Goal: Task Accomplishment & Management: Use online tool/utility

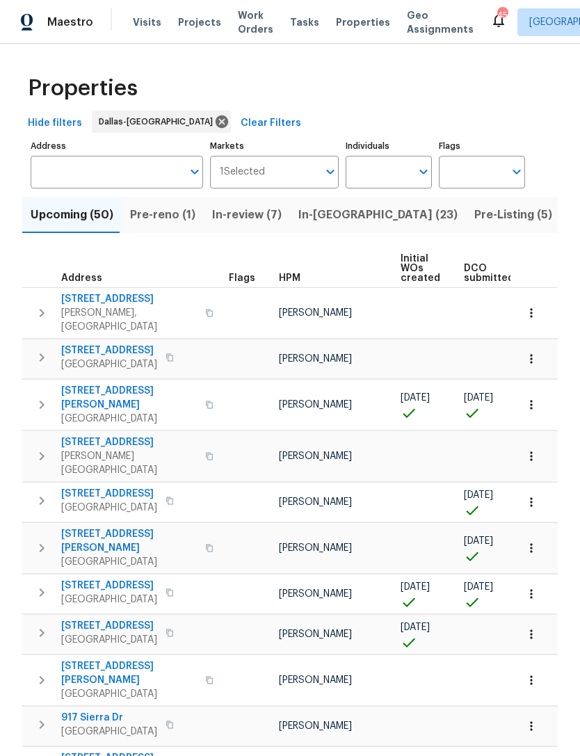
click at [395, 178] on input "Individuals" at bounding box center [378, 172] width 65 height 33
type input "alicia"
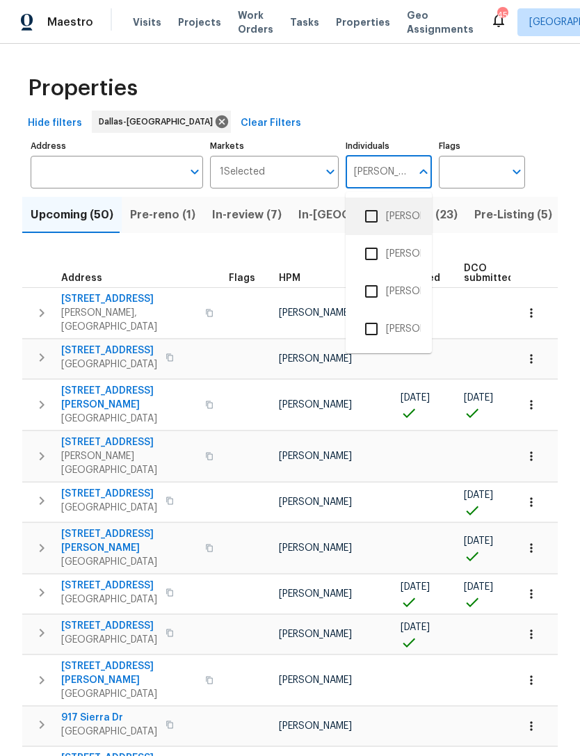
click at [400, 216] on li "[PERSON_NAME]" at bounding box center [389, 216] width 64 height 29
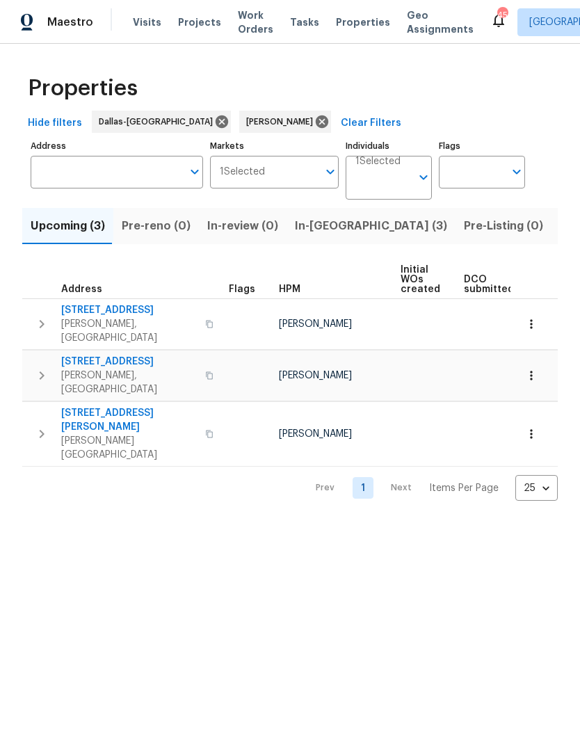
click at [332, 221] on span "In-reno (3)" at bounding box center [371, 225] width 152 height 19
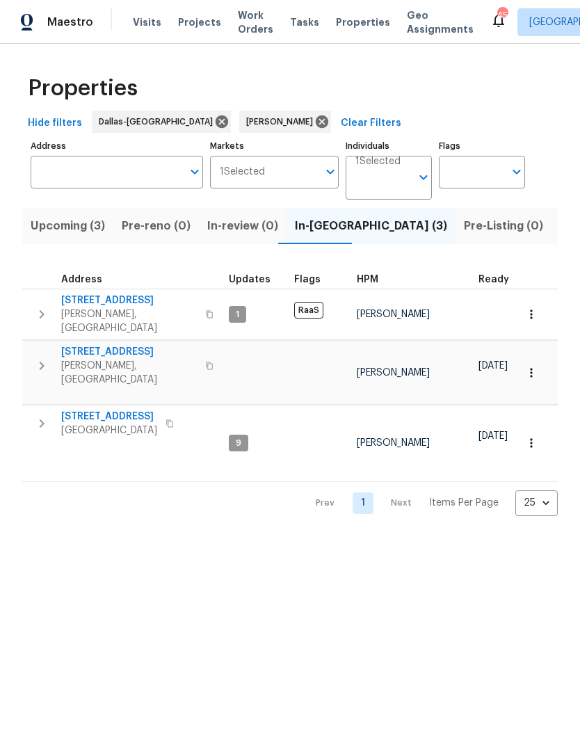
click at [131, 345] on span "[STREET_ADDRESS]" at bounding box center [129, 352] width 136 height 14
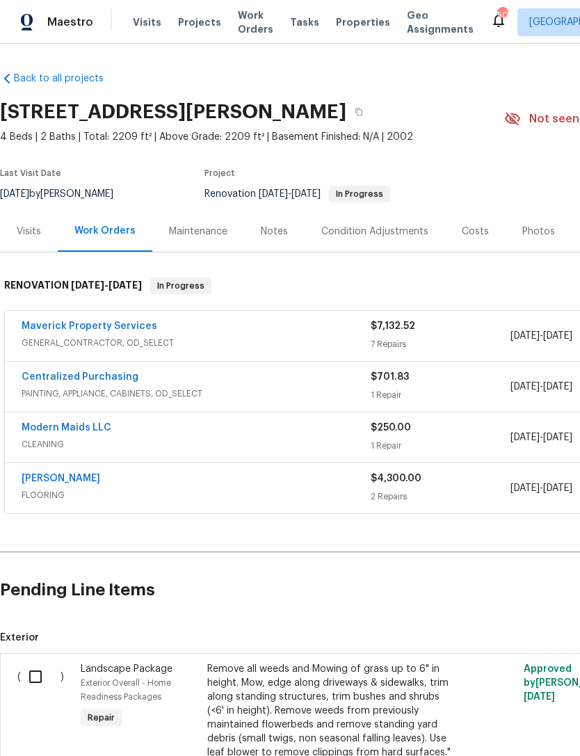
click at [86, 479] on link "[PERSON_NAME]" at bounding box center [61, 478] width 79 height 10
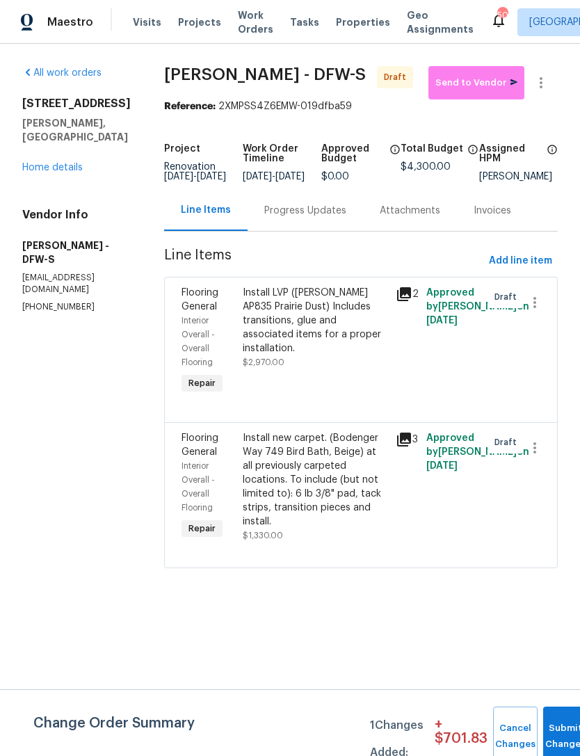
click at [289, 218] on div "Progress Updates" at bounding box center [305, 211] width 82 height 14
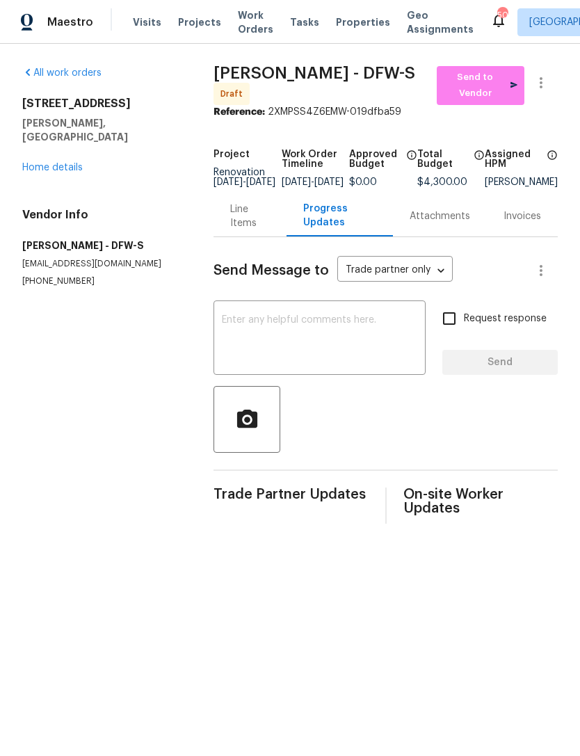
click at [365, 364] on textarea at bounding box center [319, 339] width 195 height 49
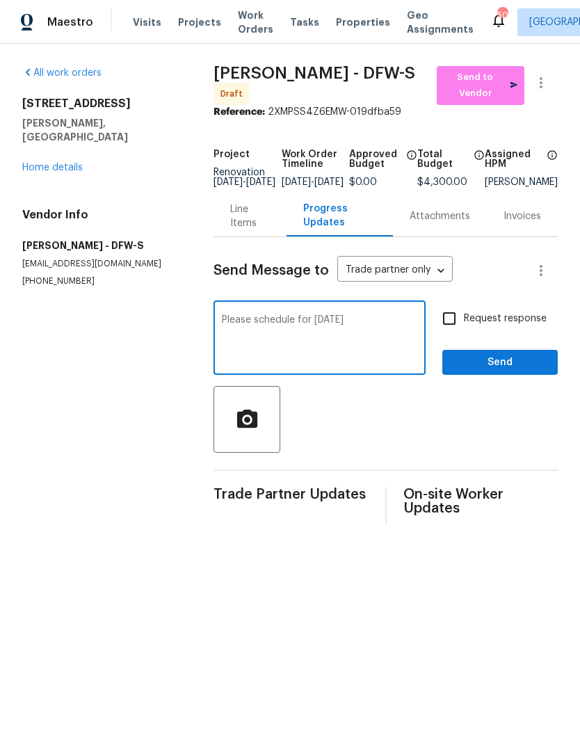
type textarea "Please schedule for [DATE]"
click at [509, 371] on span "Send" at bounding box center [499, 362] width 93 height 17
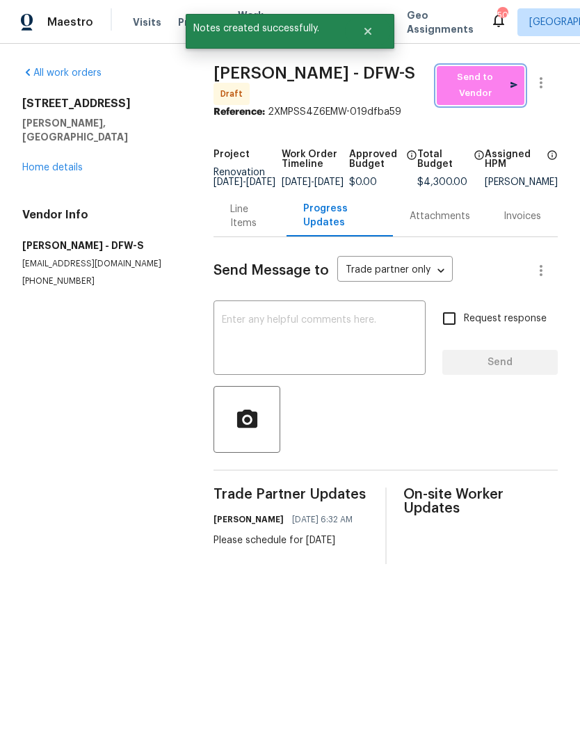
click at [493, 99] on span "Send to Vendor" at bounding box center [481, 86] width 74 height 32
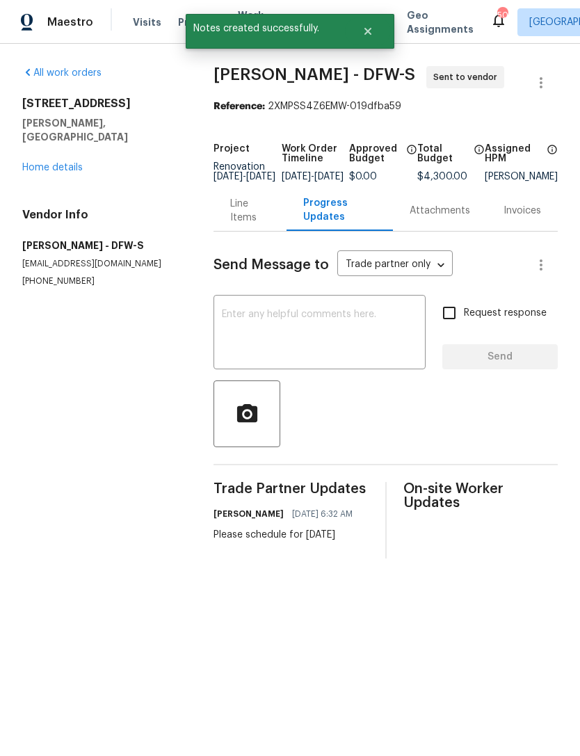
click at [69, 163] on link "Home details" at bounding box center [52, 168] width 60 height 10
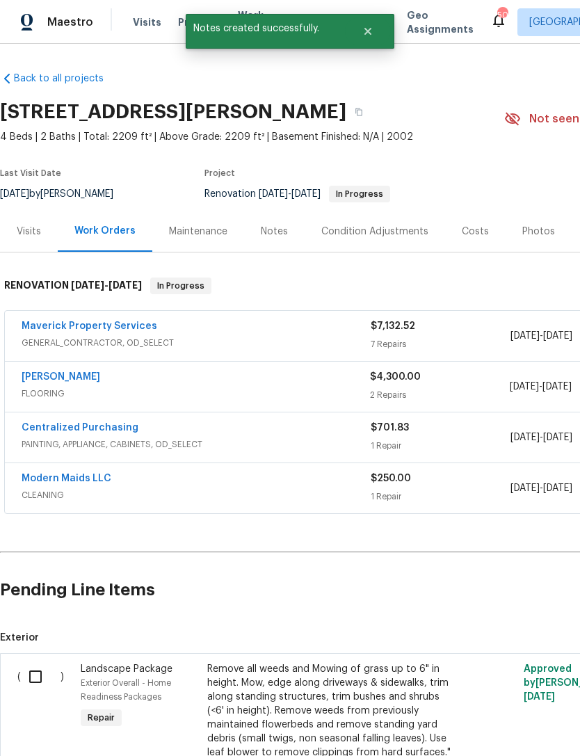
click at [115, 325] on link "Maverick Property Services" at bounding box center [90, 326] width 136 height 10
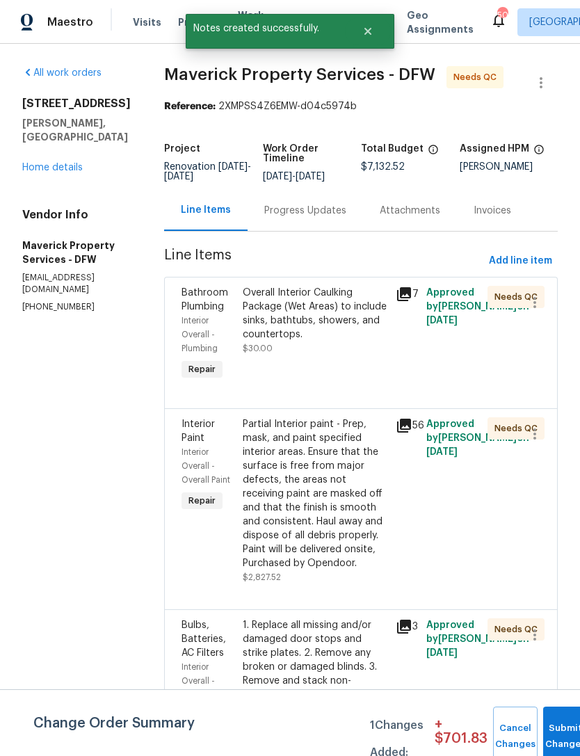
click at [326, 218] on div "Progress Updates" at bounding box center [305, 211] width 82 height 14
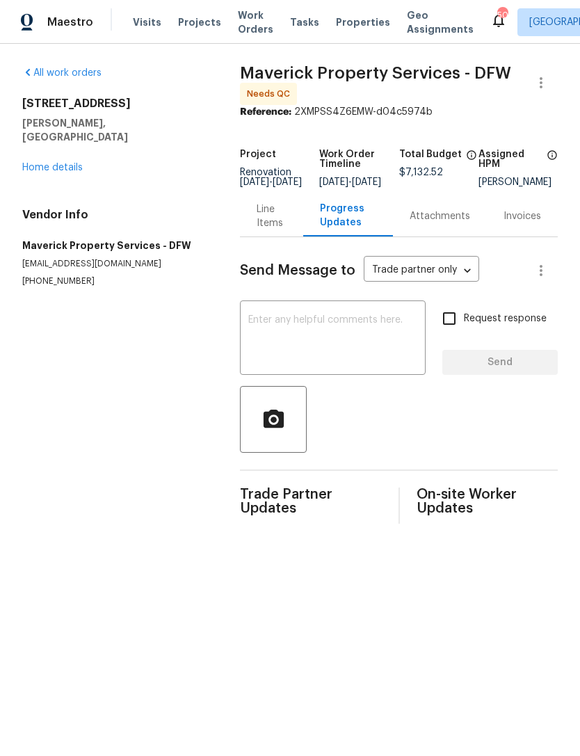
click at [64, 163] on link "Home details" at bounding box center [52, 168] width 60 height 10
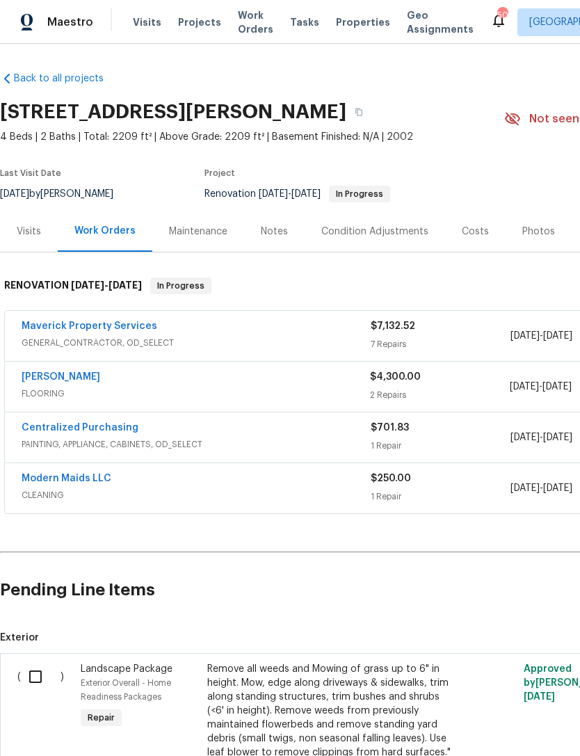
click at [78, 482] on link "Modern Maids LLC" at bounding box center [67, 478] width 90 height 10
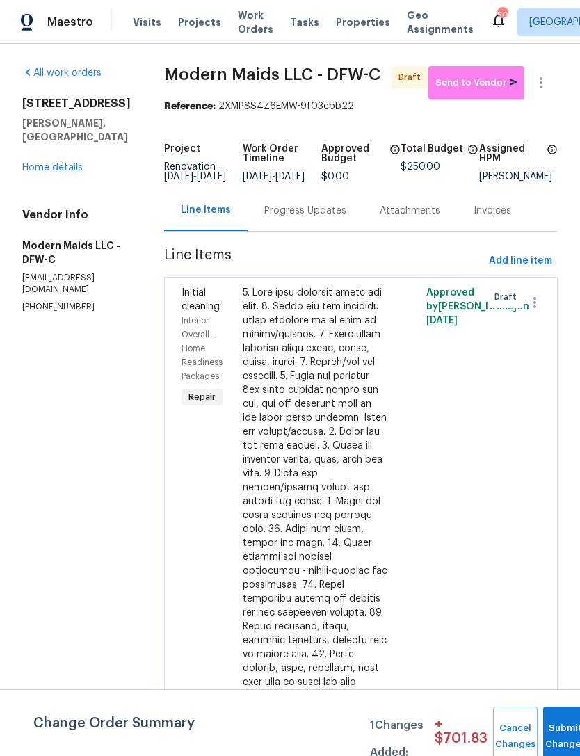
click at [67, 163] on link "Home details" at bounding box center [52, 168] width 60 height 10
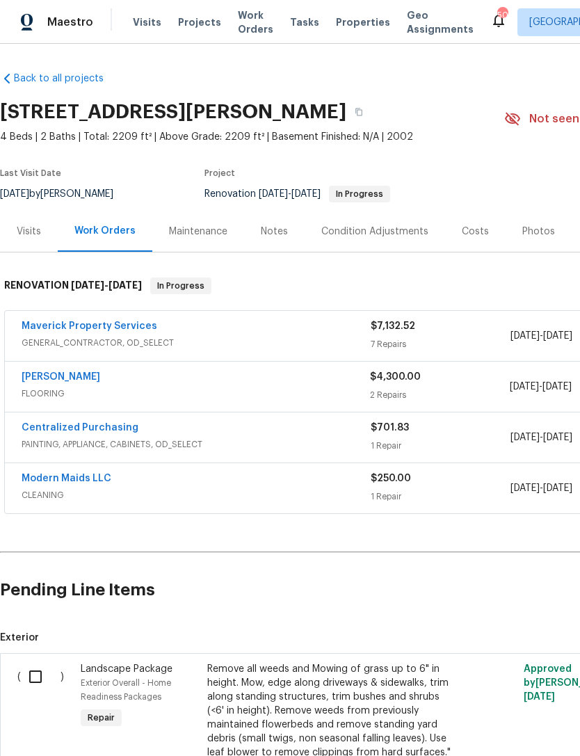
click at [40, 674] on input "checkbox" at bounding box center [41, 676] width 40 height 29
checkbox input "true"
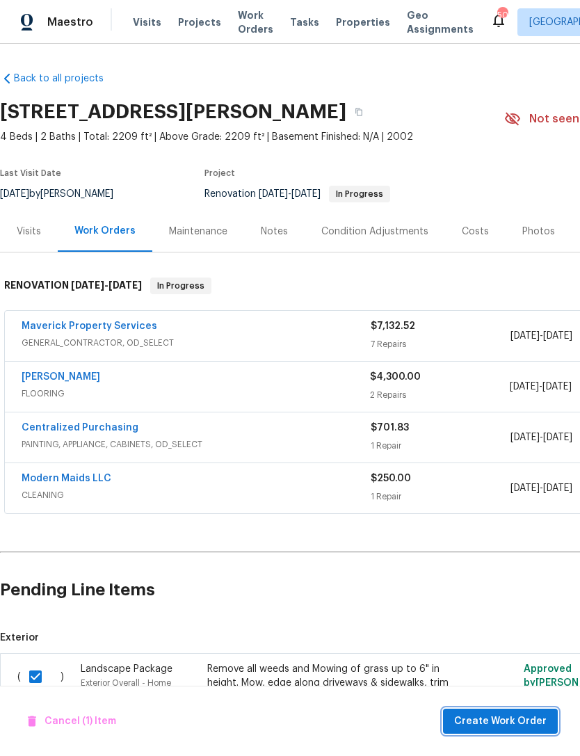
click at [506, 726] on span "Create Work Order" at bounding box center [500, 721] width 92 height 17
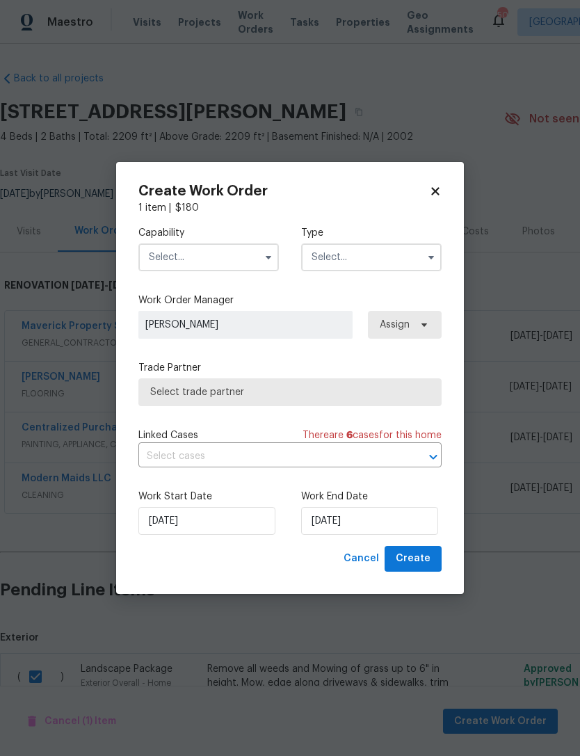
click at [231, 270] on input "text" at bounding box center [208, 257] width 140 height 28
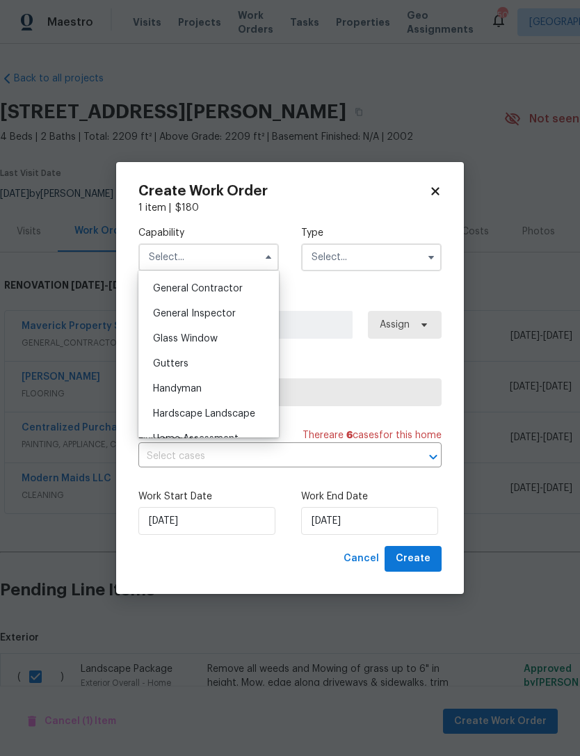
scroll to position [687, 0]
click at [247, 364] on div "Handyman" at bounding box center [208, 364] width 133 height 25
type input "Handyman"
click at [368, 268] on input "text" at bounding box center [371, 257] width 140 height 28
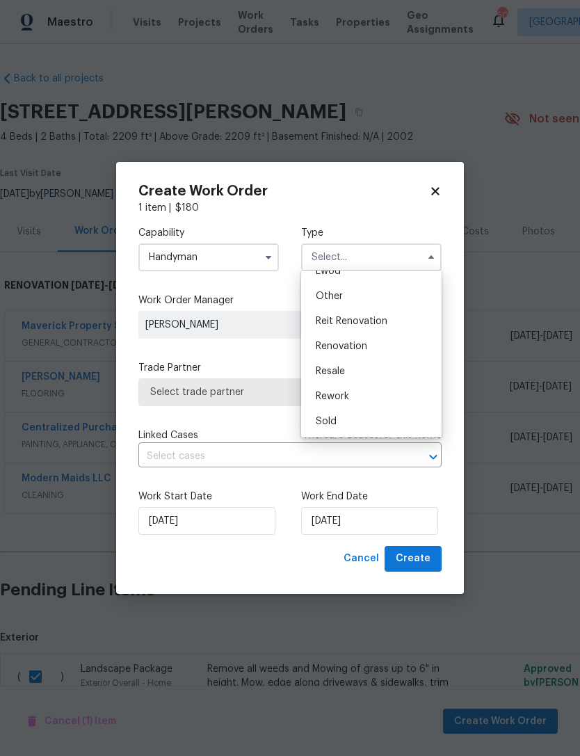
scroll to position [165, 0]
click at [413, 351] on div "Renovation" at bounding box center [370, 346] width 133 height 25
type input "Renovation"
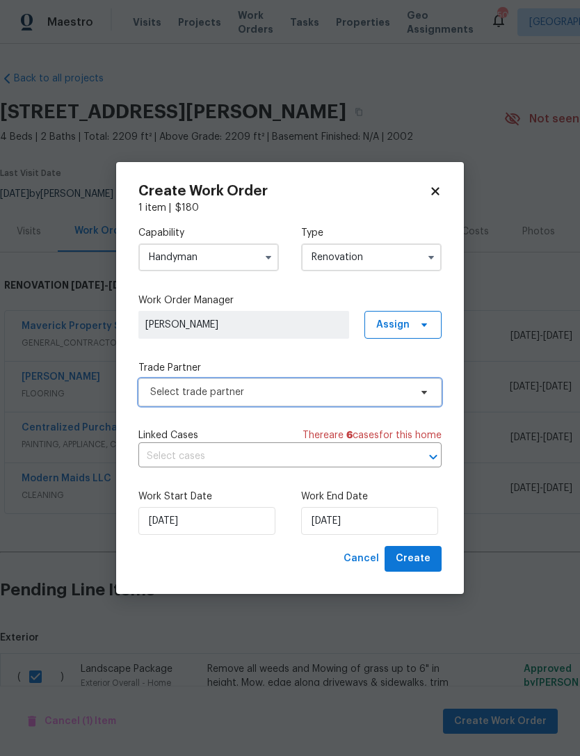
click at [332, 405] on span "Select trade partner" at bounding box center [289, 392] width 303 height 28
